Goal: Task Accomplishment & Management: Manage account settings

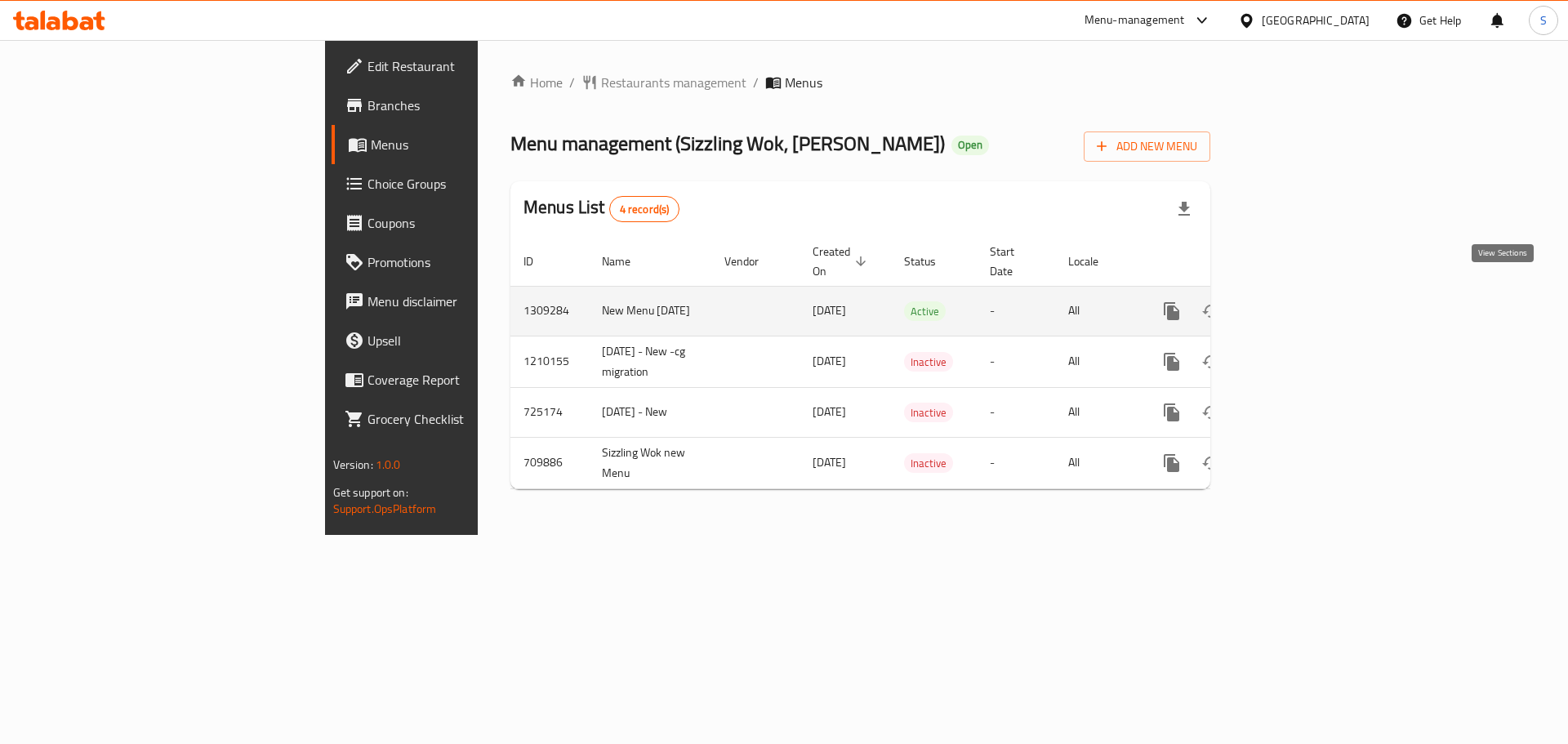
click at [1309, 294] on link "enhanced table" at bounding box center [1289, 311] width 39 height 39
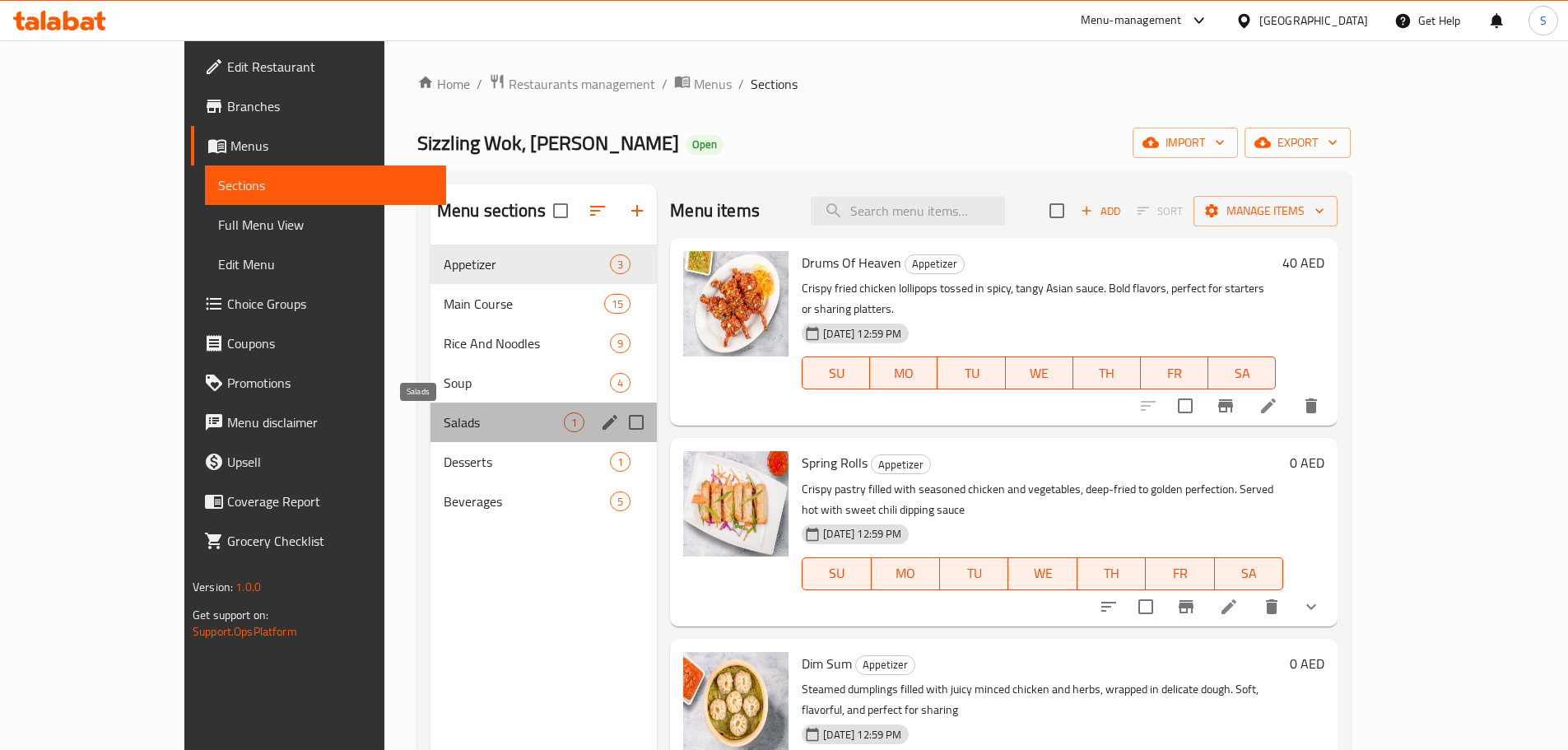
click at [443, 428] on span "Salads" at bounding box center [504, 422] width 120 height 19
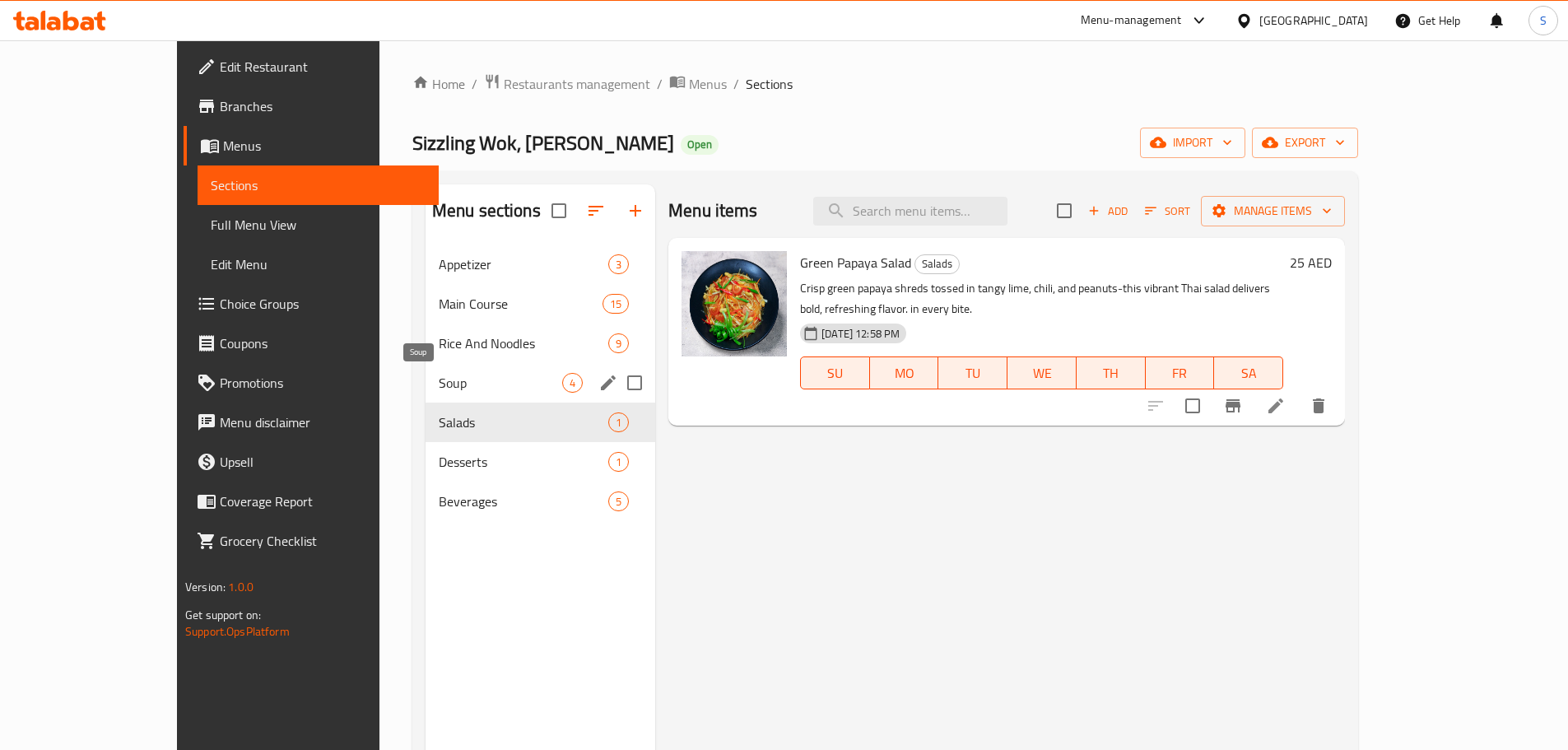
click at [439, 379] on span "Soup" at bounding box center [500, 382] width 123 height 19
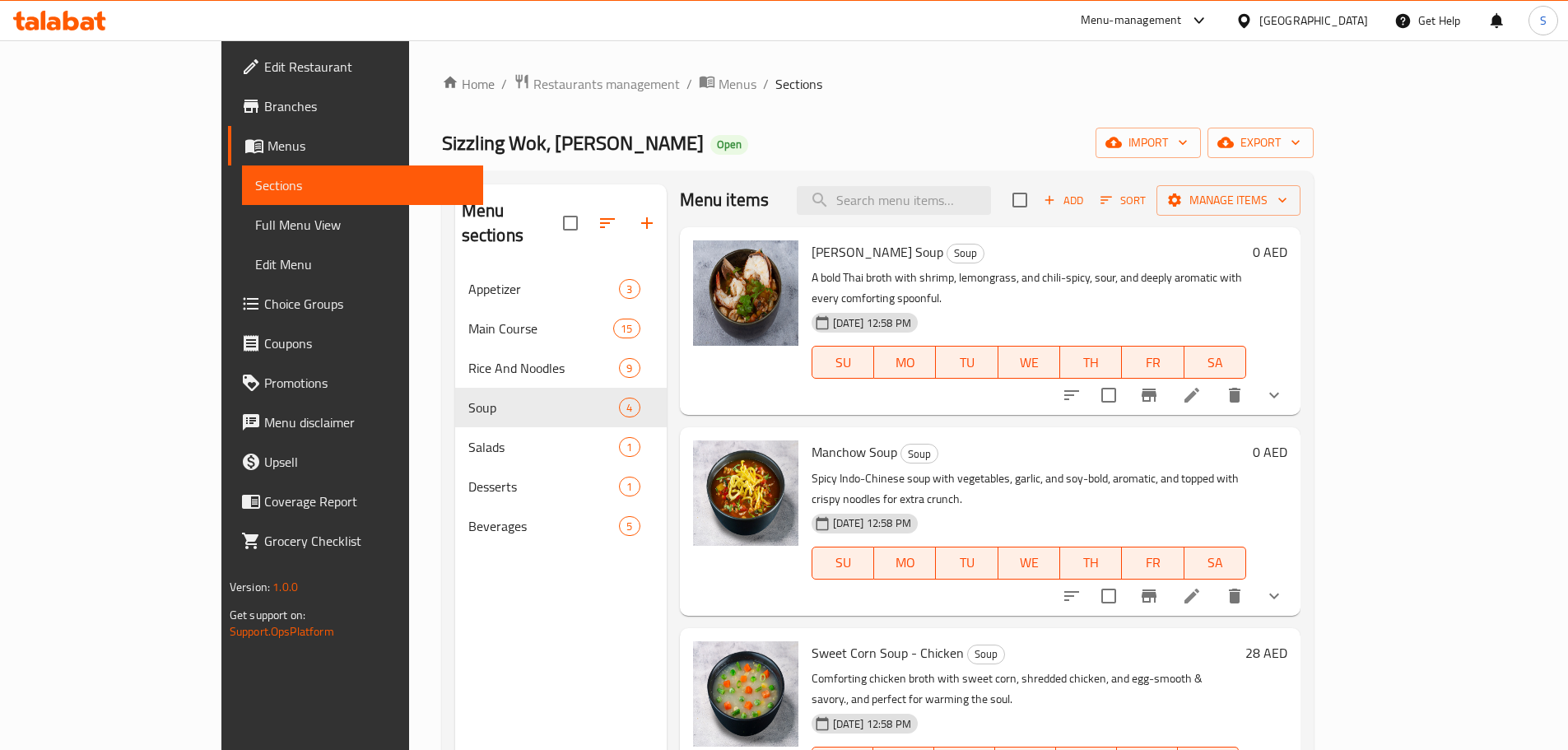
click at [82, 20] on icon at bounding box center [60, 20] width 93 height 19
